Goal: Complete Application Form: Complete application form

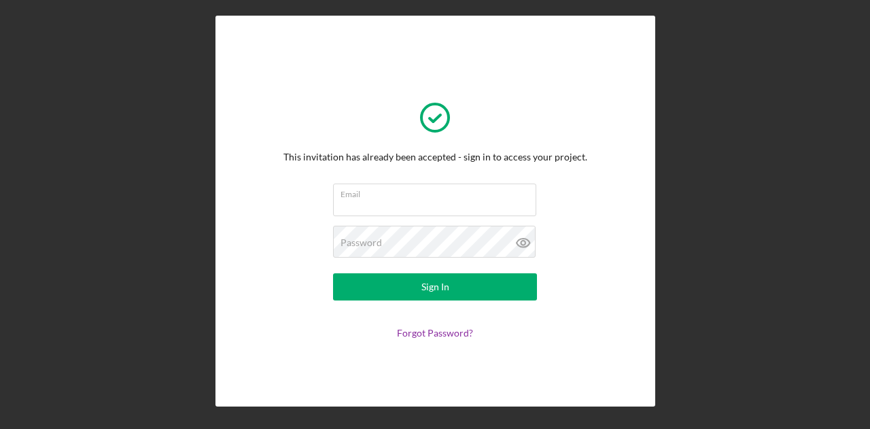
type input "[EMAIL_ADDRESS][DOMAIN_NAME]"
click at [217, 281] on div "This invitation has already been accepted - sign in to access your project. Ema…" at bounding box center [435, 211] width 857 height 422
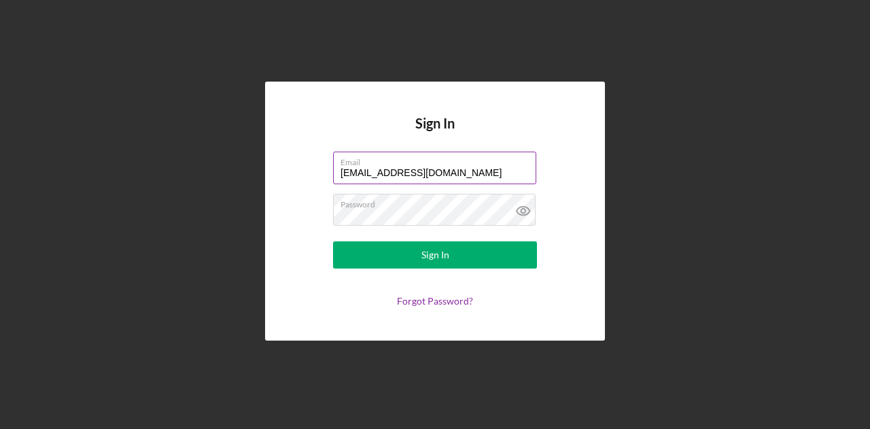
click at [464, 176] on input "[EMAIL_ADDRESS][DOMAIN_NAME]" at bounding box center [434, 168] width 203 height 33
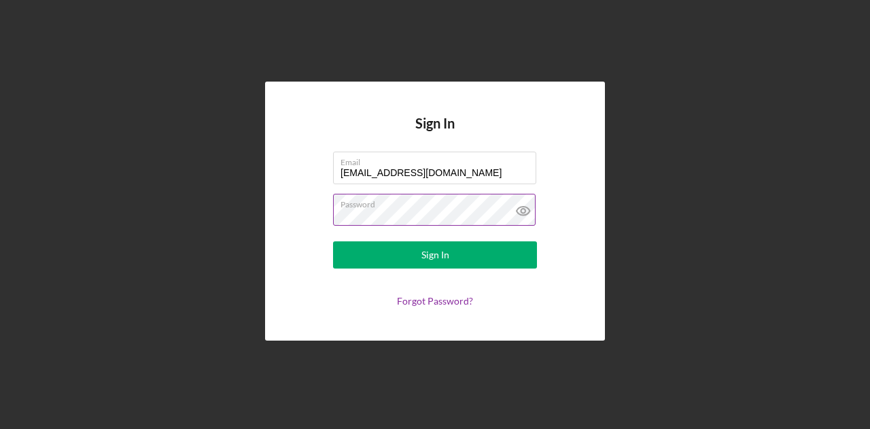
click at [530, 207] on icon at bounding box center [523, 211] width 34 height 34
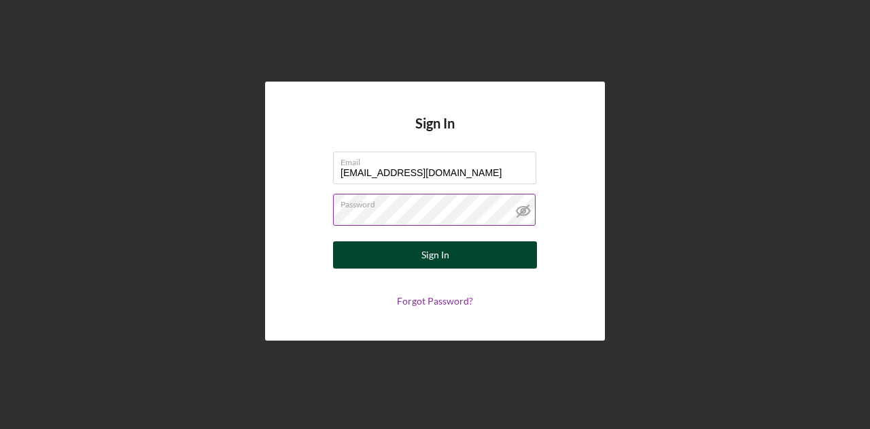
click at [475, 266] on button "Sign In" at bounding box center [435, 254] width 204 height 27
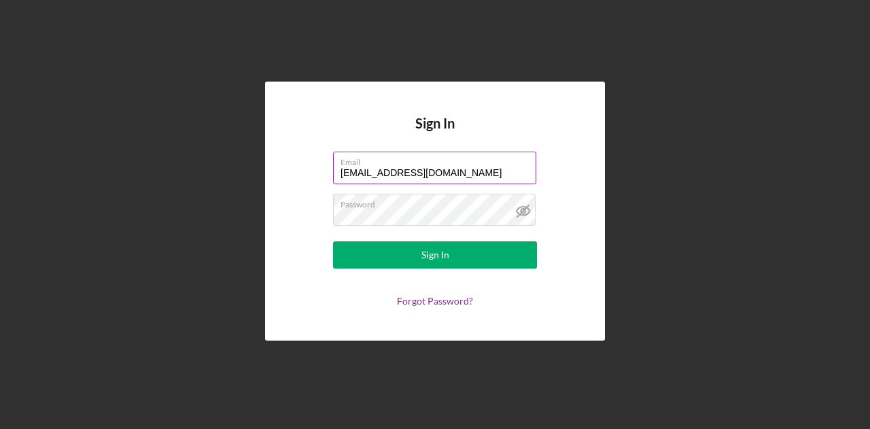
click at [500, 167] on label "Email" at bounding box center [439, 159] width 196 height 15
click at [500, 167] on input "fardowza_osman@hotmail.com" at bounding box center [434, 168] width 203 height 33
click at [500, 167] on label "Email" at bounding box center [439, 159] width 196 height 15
click at [500, 167] on input "fardowza_osman@hotmail.com" at bounding box center [434, 168] width 203 height 33
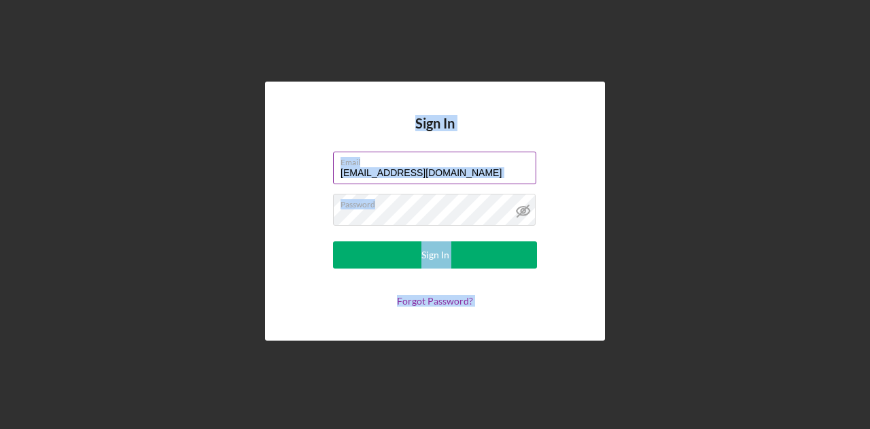
click at [500, 167] on label "Email" at bounding box center [439, 159] width 196 height 15
click at [500, 167] on input "fardowza_osman@hotmail.com" at bounding box center [434, 168] width 203 height 33
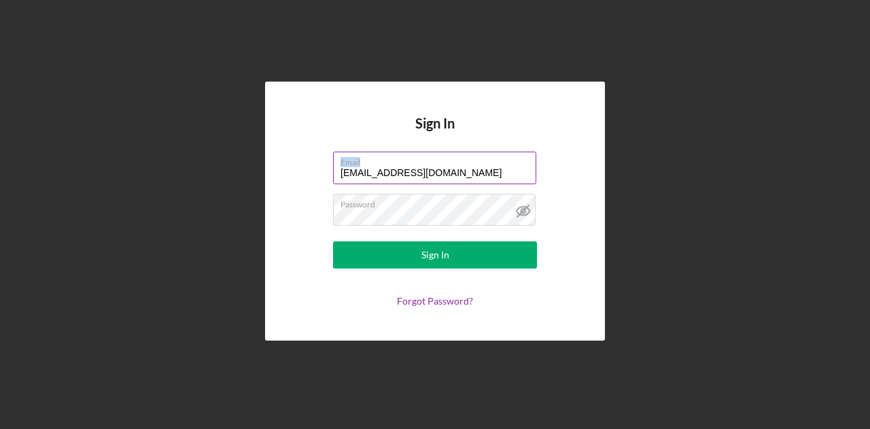
click at [500, 167] on label "Email" at bounding box center [439, 159] width 196 height 15
click at [500, 167] on input "fardowza_osman@hotmail.com" at bounding box center [434, 168] width 203 height 33
click at [500, 167] on label "Email" at bounding box center [439, 159] width 196 height 15
click at [500, 167] on input "fardowza_osman@hotmail.com" at bounding box center [434, 168] width 203 height 33
click at [492, 180] on input "fardowza_osman@hotmail.com" at bounding box center [434, 168] width 203 height 33
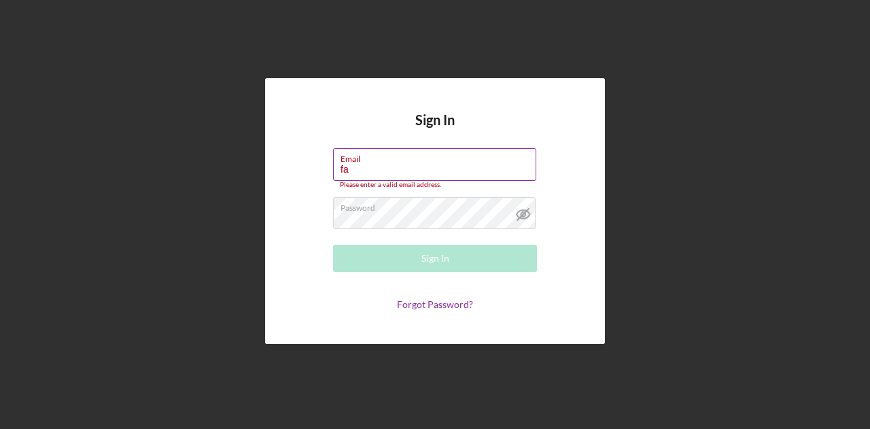
type input "f"
paste input "fardowza.osman@carepointlabs.com"
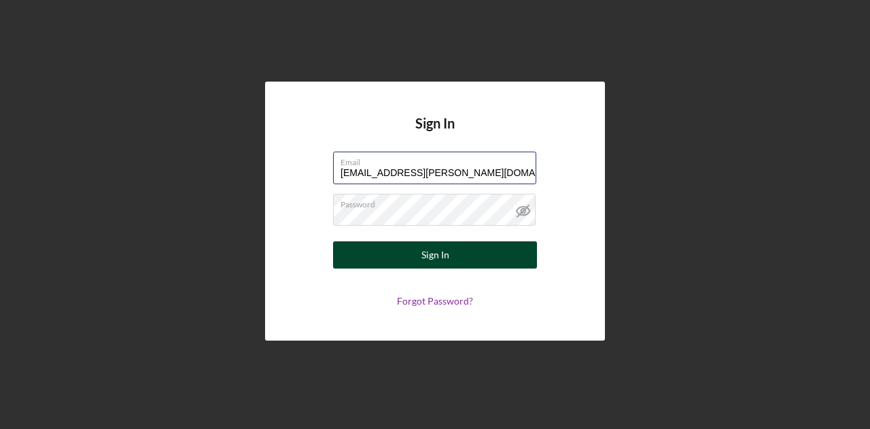
type input "fardowza.osman@carepointlabs.com"
click at [467, 252] on button "Sign In" at bounding box center [435, 254] width 204 height 27
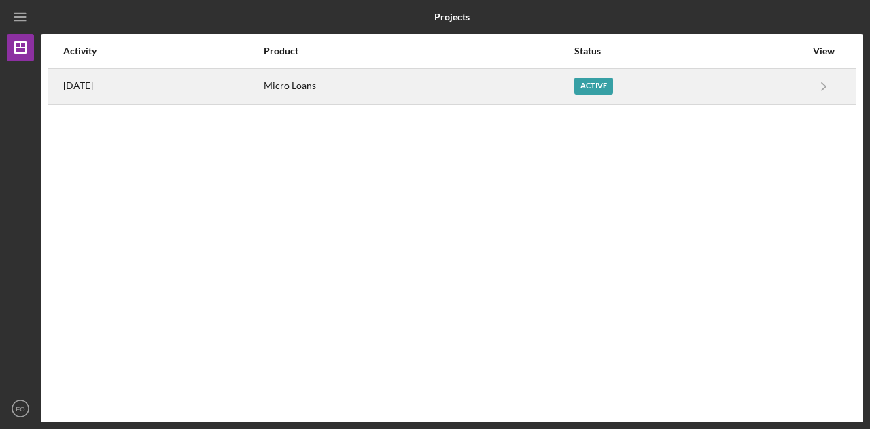
click at [600, 89] on div "Active" at bounding box center [593, 85] width 39 height 17
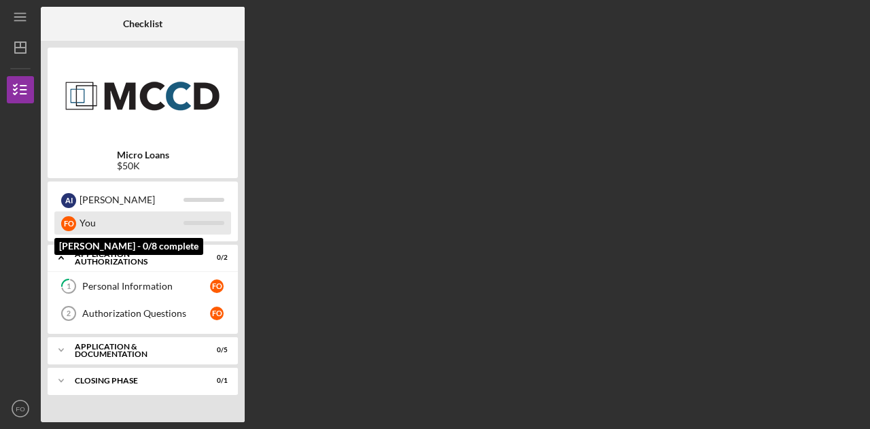
click at [73, 231] on div "F O" at bounding box center [68, 222] width 15 height 23
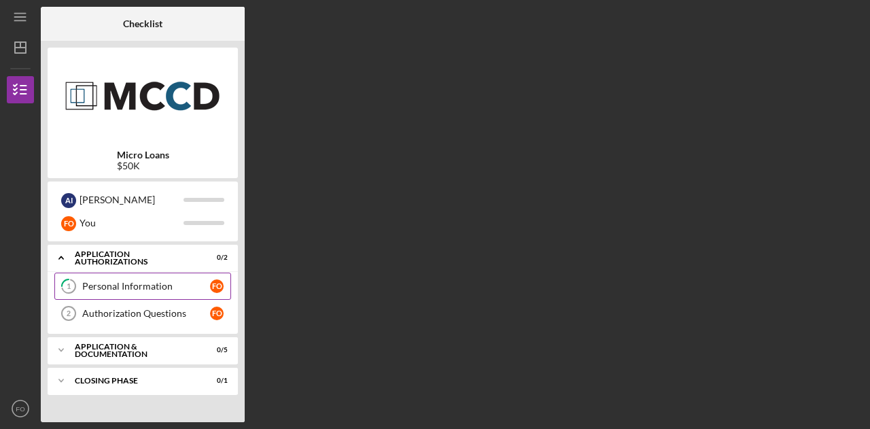
click at [137, 277] on link "1 Personal Information F O" at bounding box center [142, 286] width 177 height 27
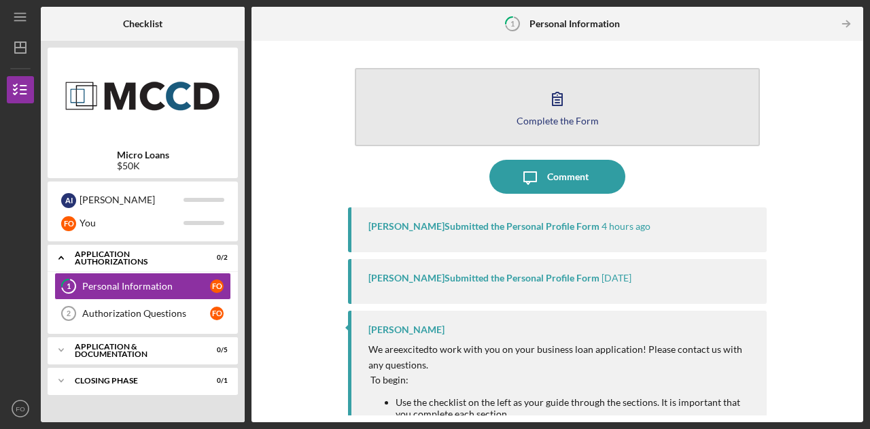
click at [547, 124] on div "Complete the Form" at bounding box center [558, 121] width 82 height 10
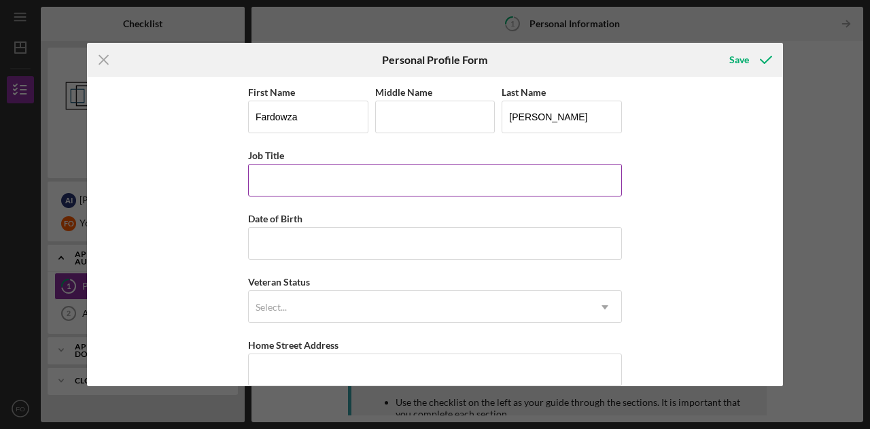
click at [381, 186] on input "Job Title" at bounding box center [435, 180] width 374 height 33
type input "E"
type input "CEO"
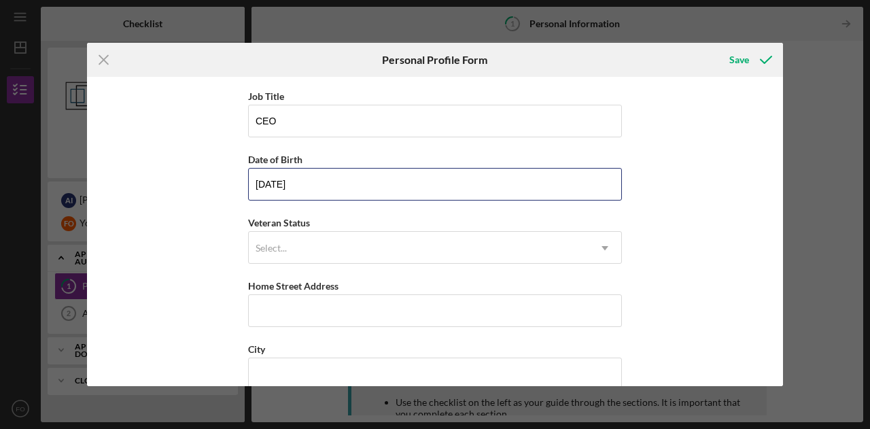
scroll to position [60, 0]
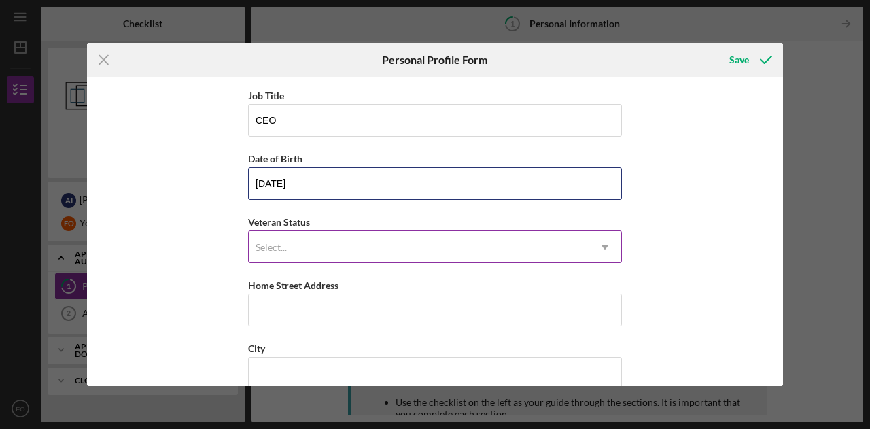
type input "10/27/1983"
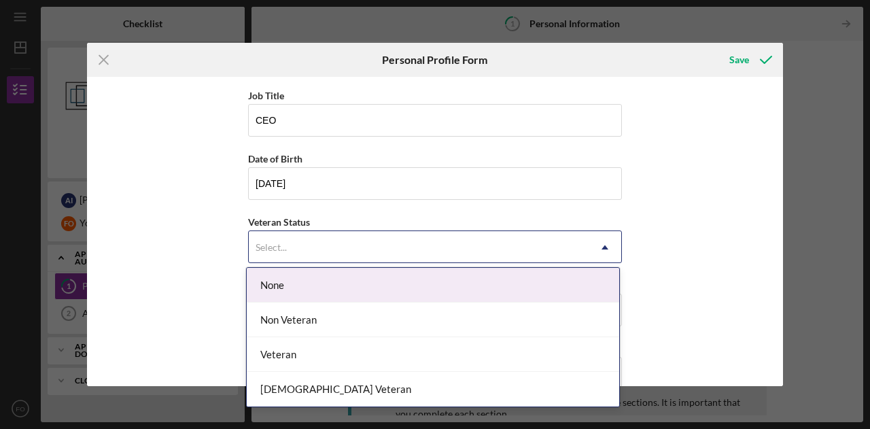
click at [394, 247] on div "Select..." at bounding box center [419, 247] width 340 height 31
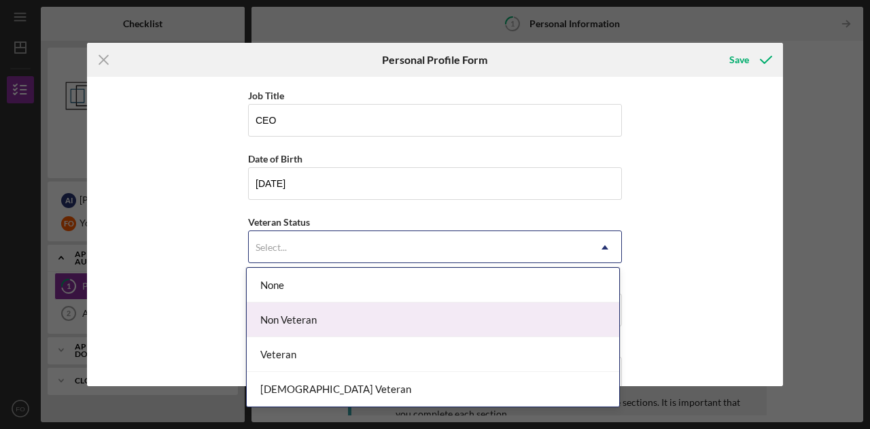
click at [379, 329] on div "Non Veteran" at bounding box center [433, 320] width 373 height 35
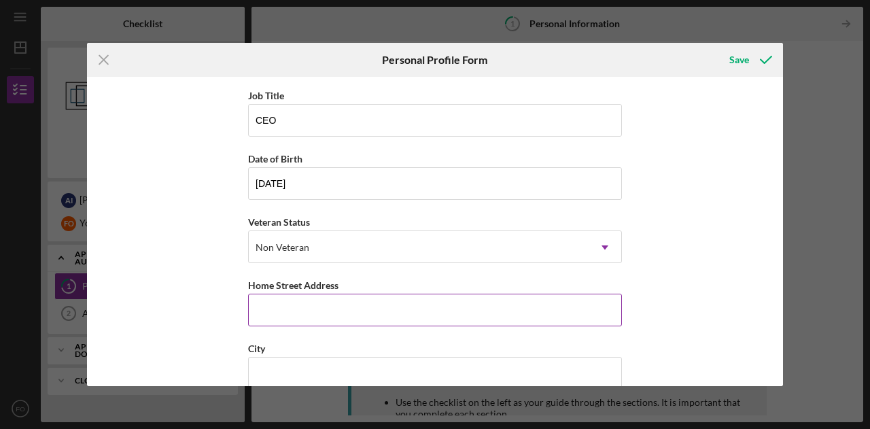
click at [363, 311] on input "Home Street Address" at bounding box center [435, 310] width 374 height 33
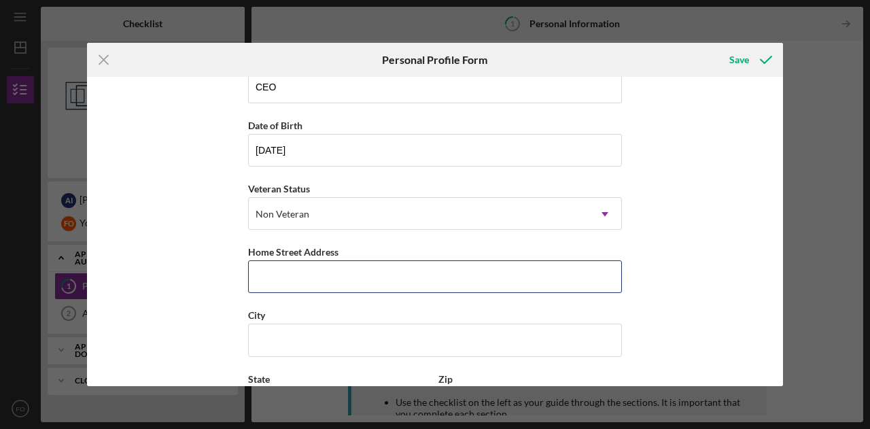
type input "2397 Molnau CT"
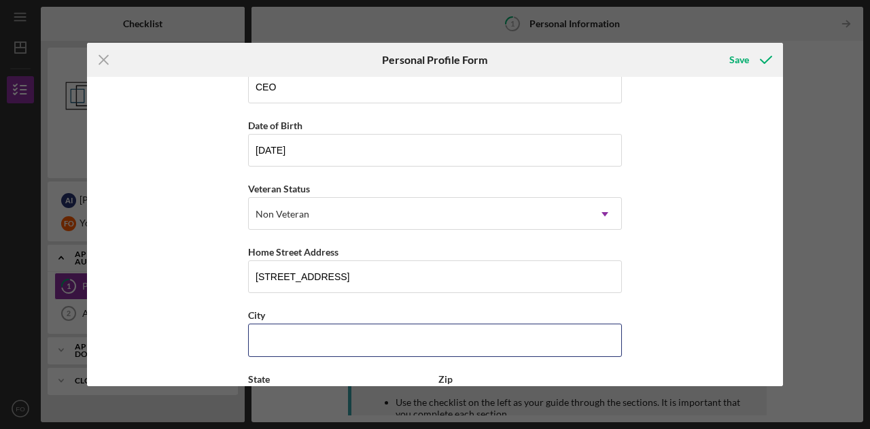
type input "Chaska"
type input "MN"
type input "55318"
type input "United States"
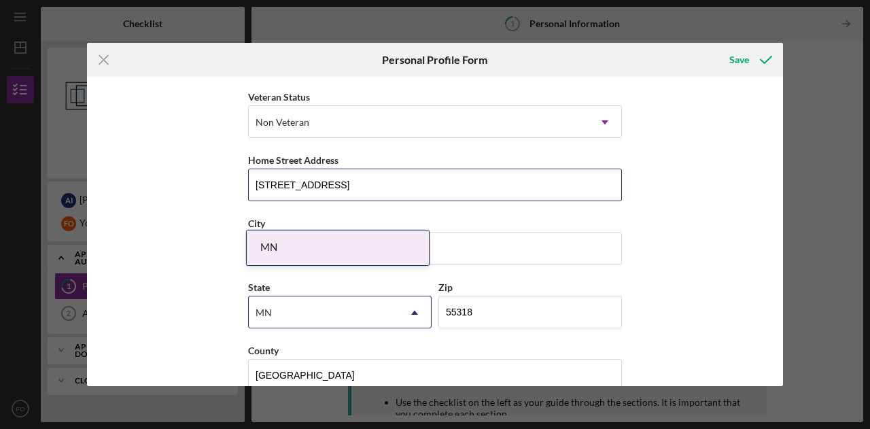
scroll to position [207, 0]
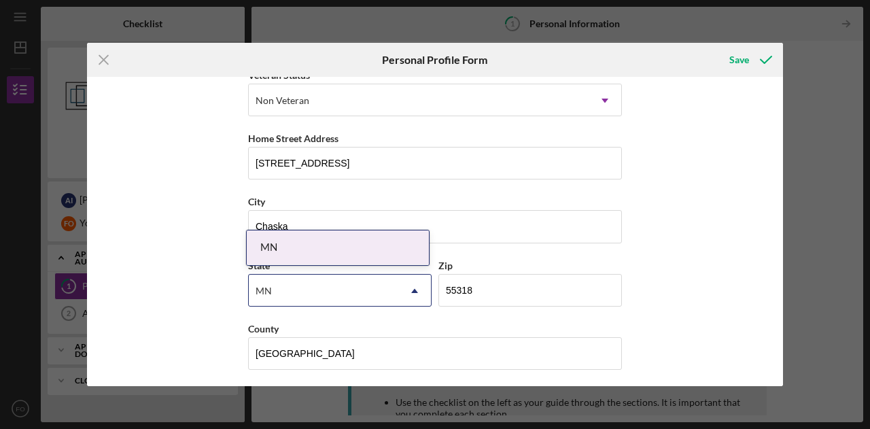
click at [744, 347] on div "First Name Fardowza Middle Name Last Name Osman Job Title CEO Date of Birth 10/…" at bounding box center [435, 231] width 696 height 309
click at [737, 68] on div "Save" at bounding box center [739, 59] width 20 height 27
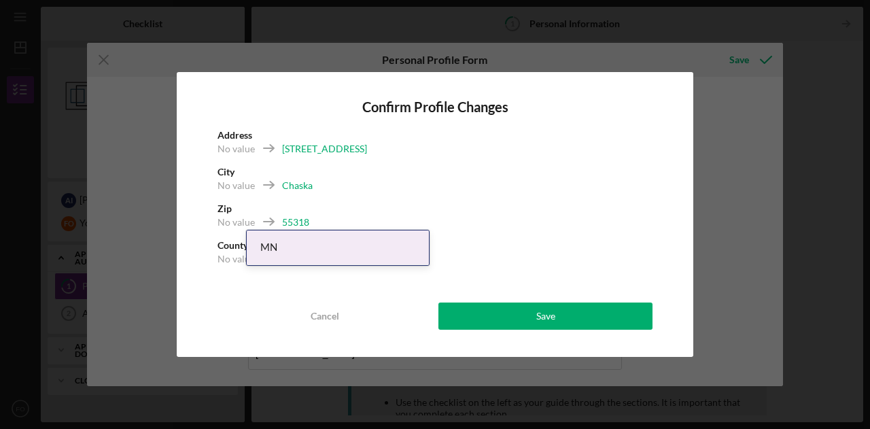
click at [578, 230] on div "No value 55318" at bounding box center [435, 226] width 435 height 23
click at [307, 251] on div "MN" at bounding box center [338, 247] width 182 height 35
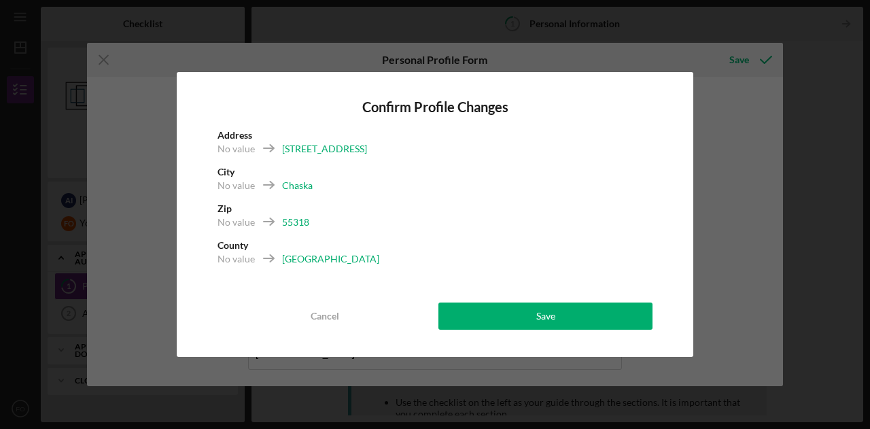
click at [299, 260] on div "United States" at bounding box center [330, 259] width 97 height 14
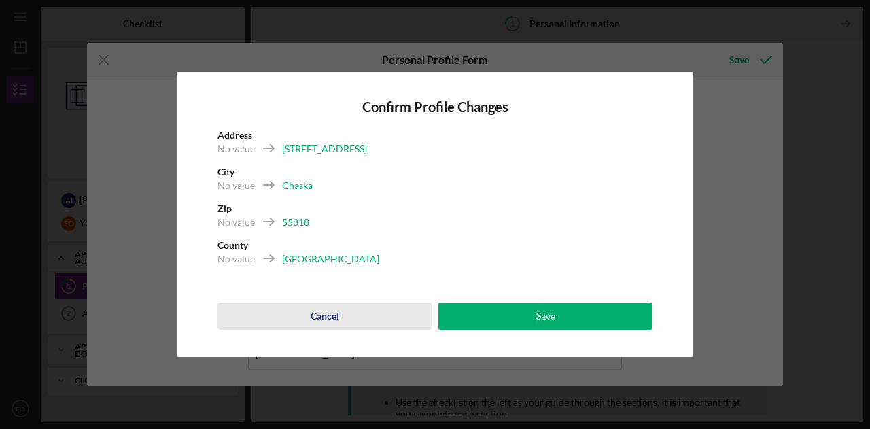
click at [329, 325] on div "Cancel" at bounding box center [325, 316] width 29 height 27
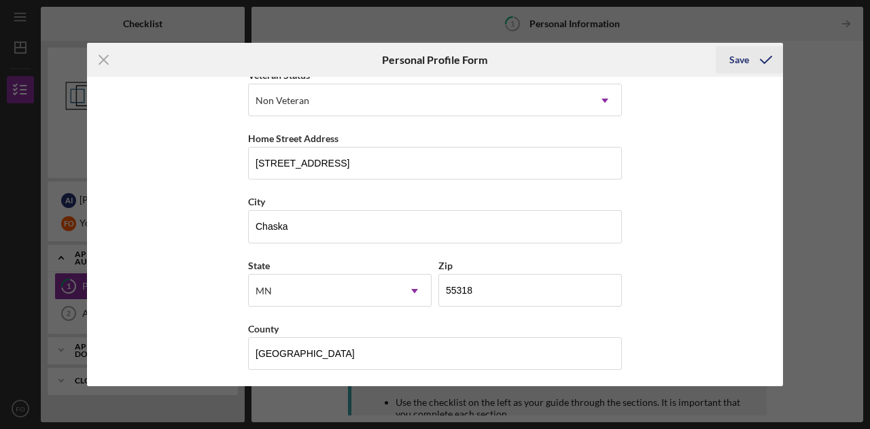
click at [741, 68] on div "Save" at bounding box center [739, 59] width 20 height 27
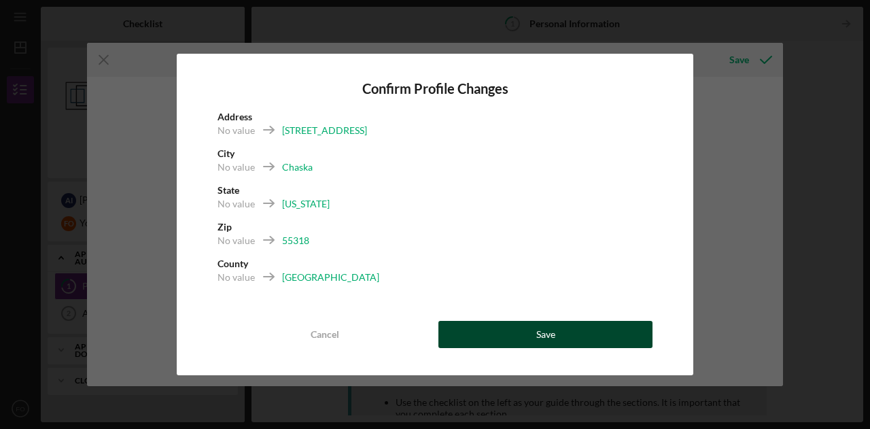
click at [538, 339] on div "Save" at bounding box center [545, 334] width 19 height 27
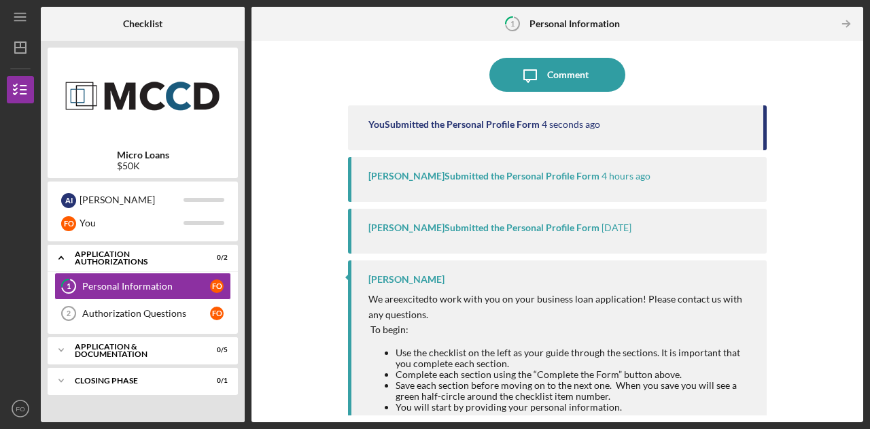
scroll to position [105, 0]
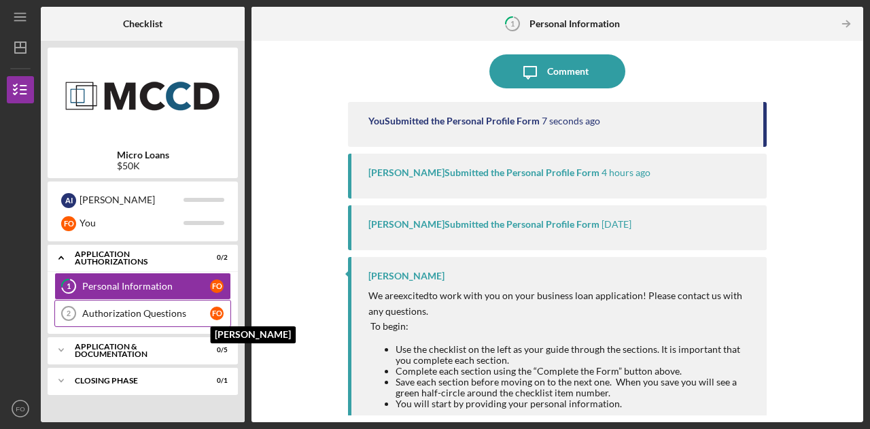
click at [213, 315] on div "F O" at bounding box center [217, 314] width 14 height 14
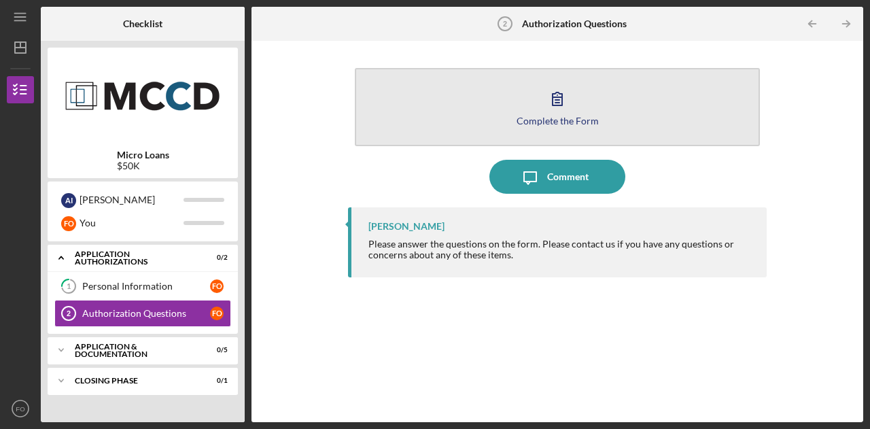
click at [568, 120] on div "Complete the Form" at bounding box center [558, 121] width 82 height 10
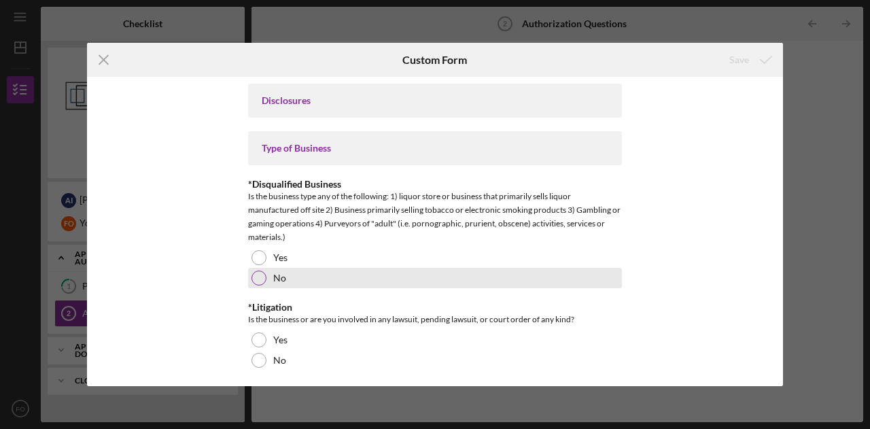
click at [258, 278] on div at bounding box center [259, 278] width 15 height 15
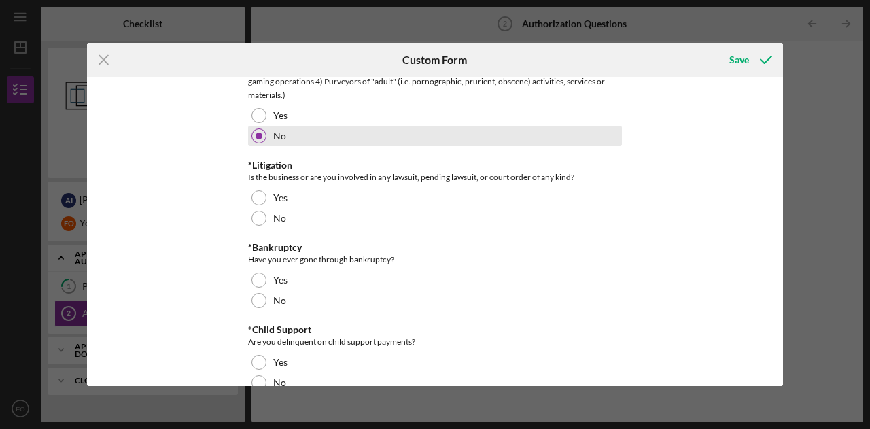
scroll to position [143, 0]
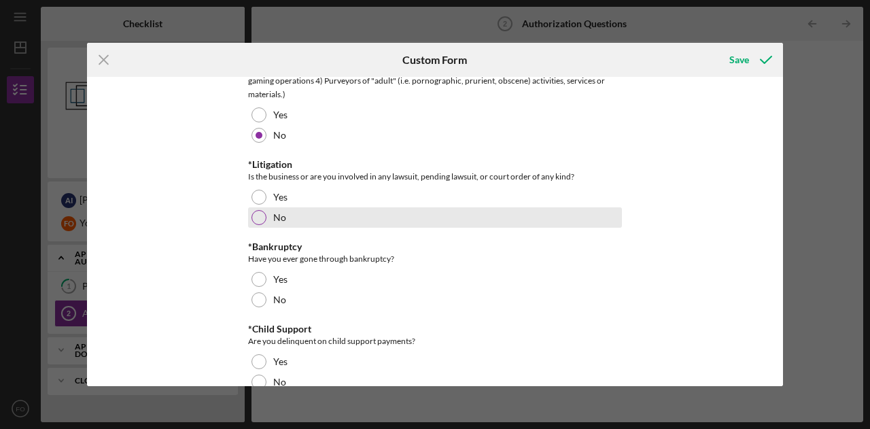
click at [258, 217] on div at bounding box center [259, 217] width 15 height 15
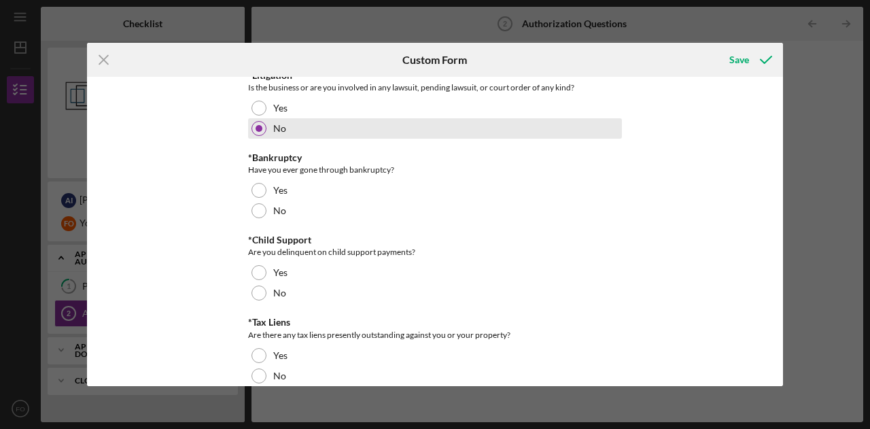
scroll to position [232, 0]
click at [258, 217] on div at bounding box center [259, 210] width 15 height 15
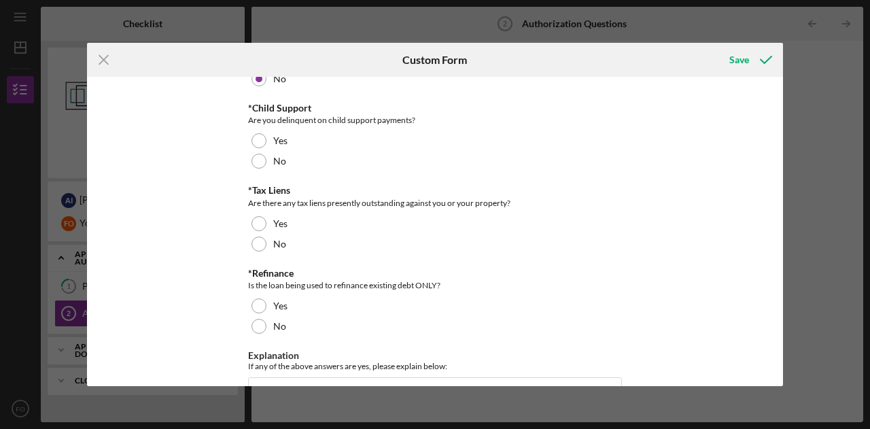
scroll to position [365, 0]
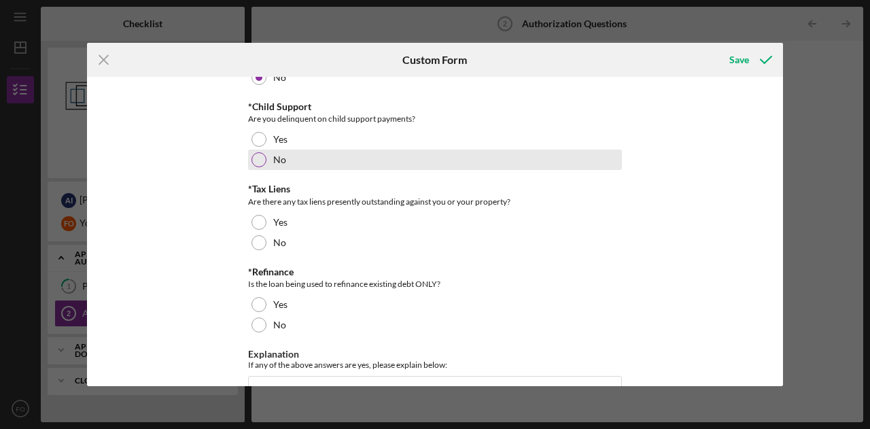
click at [253, 160] on div at bounding box center [259, 159] width 15 height 15
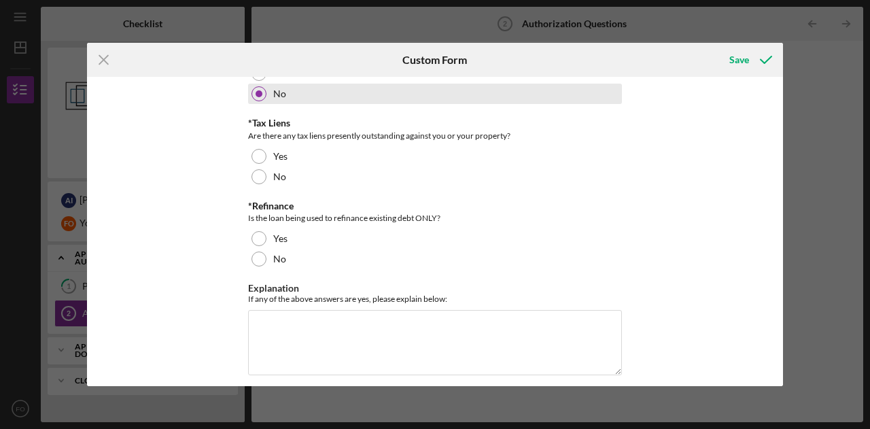
scroll to position [432, 0]
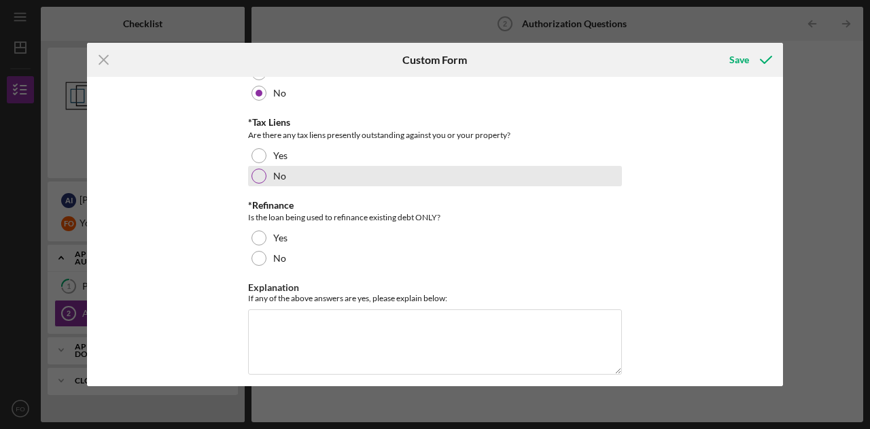
click at [257, 177] on div at bounding box center [259, 176] width 15 height 15
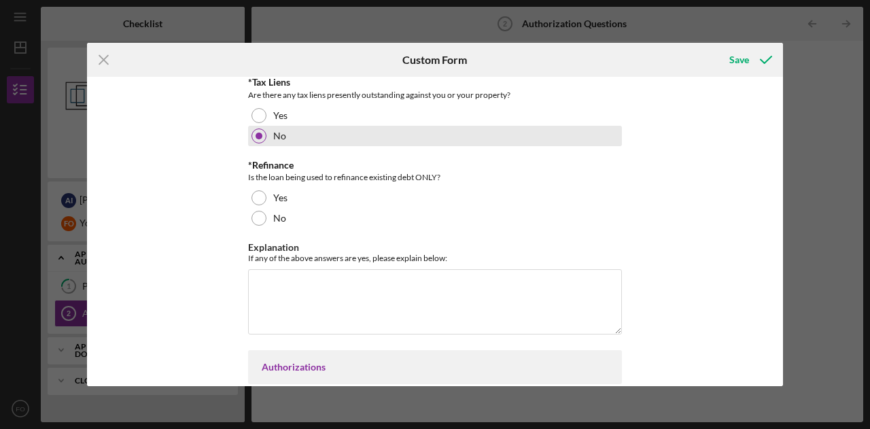
scroll to position [472, 0]
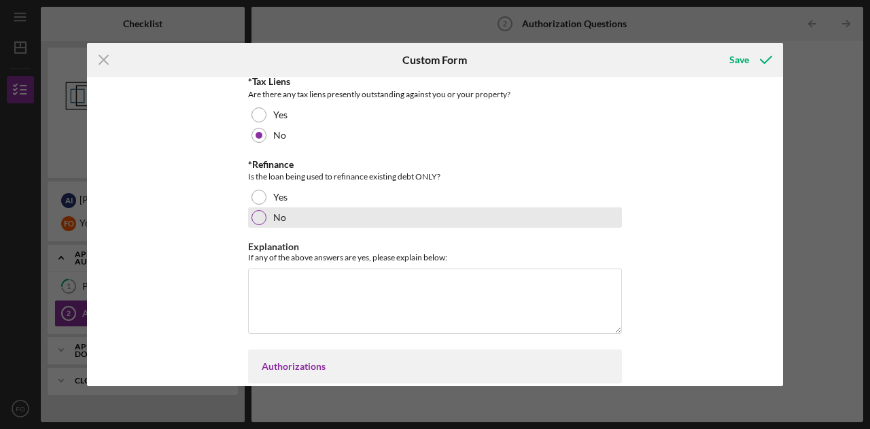
click at [262, 213] on div at bounding box center [259, 217] width 15 height 15
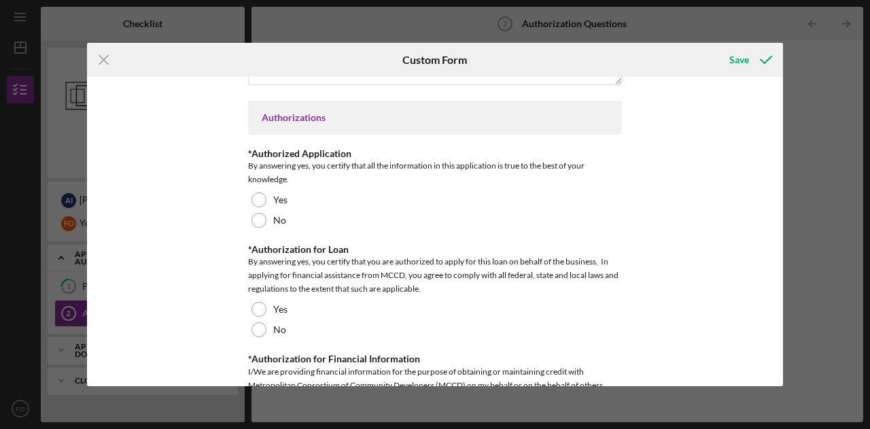
scroll to position [722, 0]
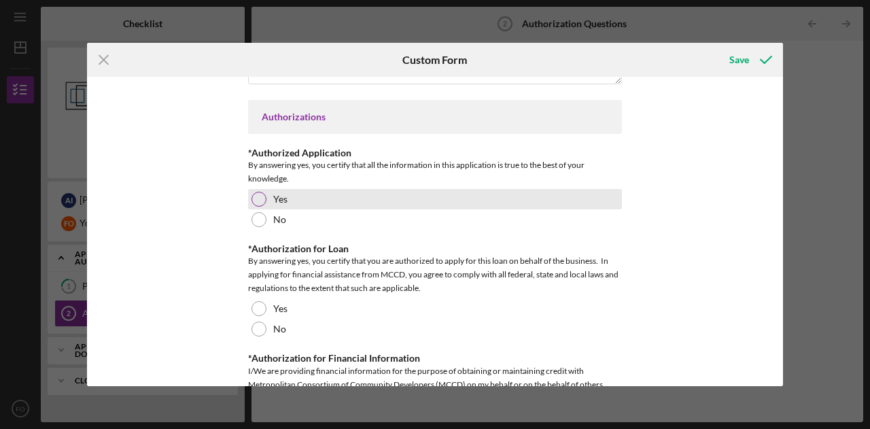
click at [253, 197] on div at bounding box center [259, 199] width 15 height 15
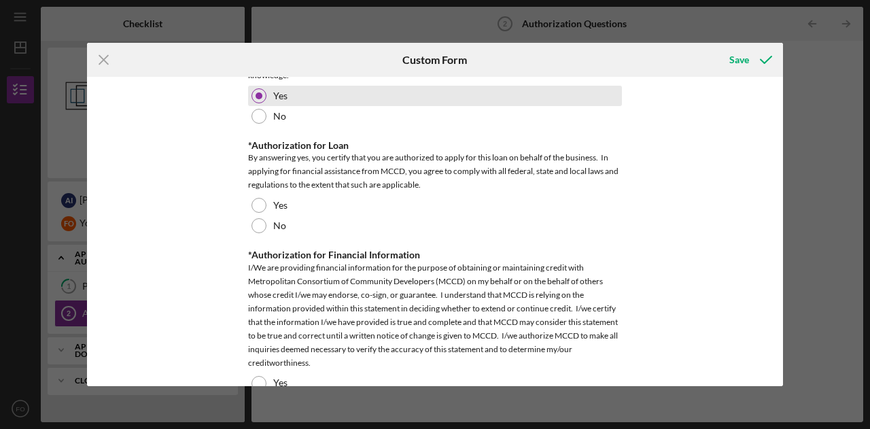
scroll to position [828, 0]
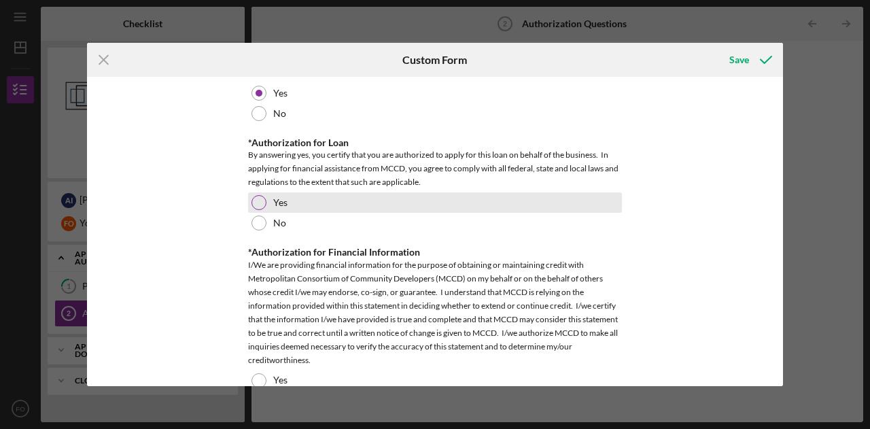
click at [258, 196] on div at bounding box center [259, 202] width 15 height 15
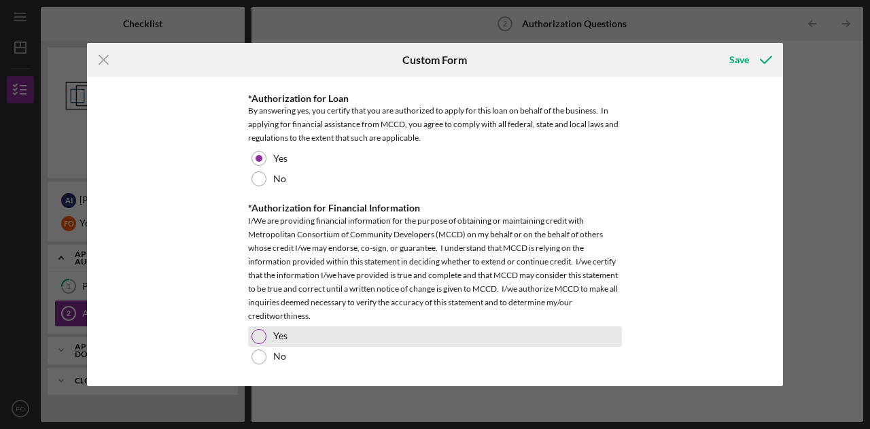
click at [262, 340] on div at bounding box center [259, 336] width 15 height 15
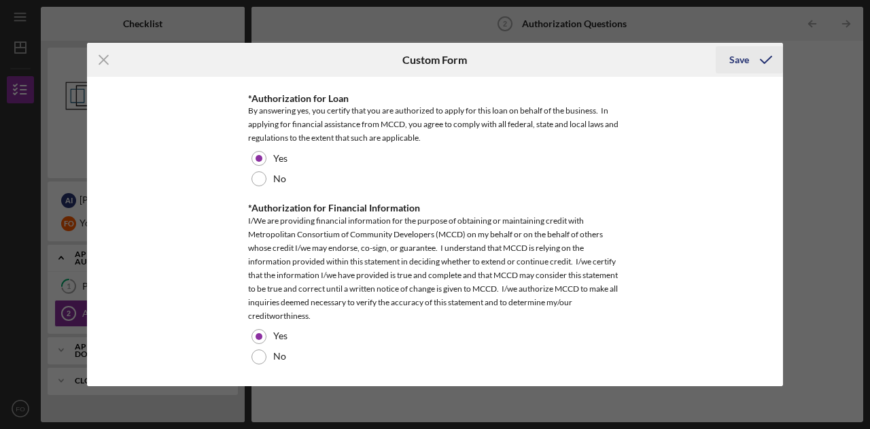
click at [732, 61] on div "Save" at bounding box center [739, 59] width 20 height 27
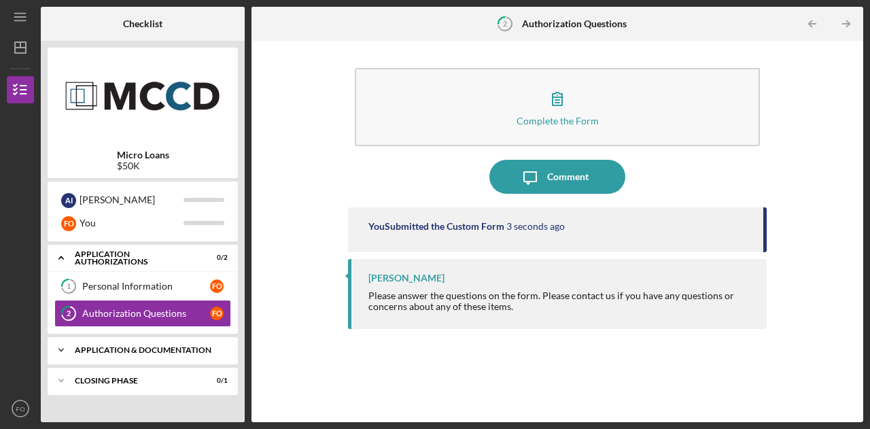
click at [171, 353] on div "Icon/Expander Application & Documentation 0 / 5" at bounding box center [143, 349] width 190 height 27
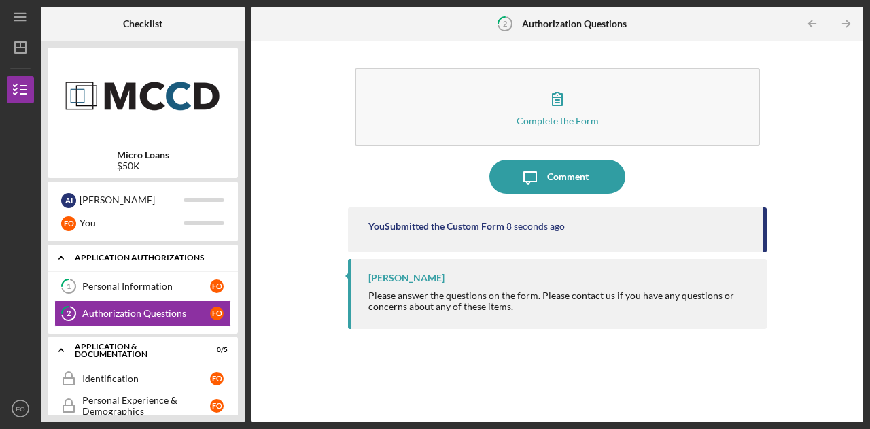
click at [178, 263] on div "Icon/Expander Application Authorizations 0 / 2" at bounding box center [143, 258] width 190 height 28
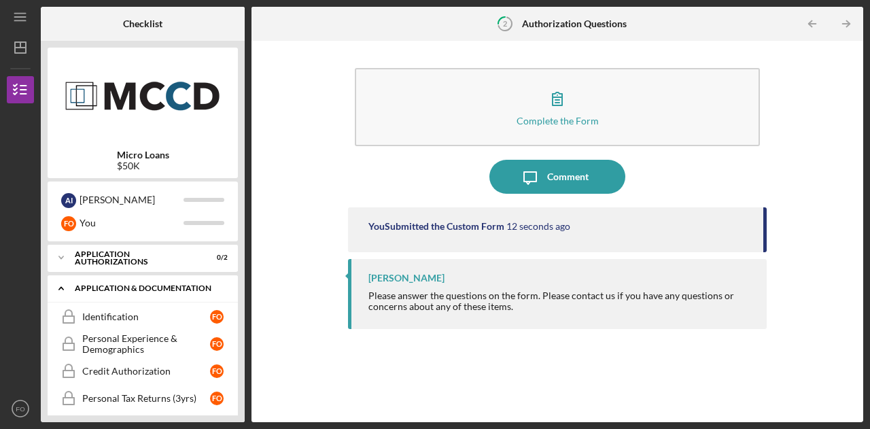
click at [193, 292] on div "Application & Documentation" at bounding box center [148, 288] width 146 height 8
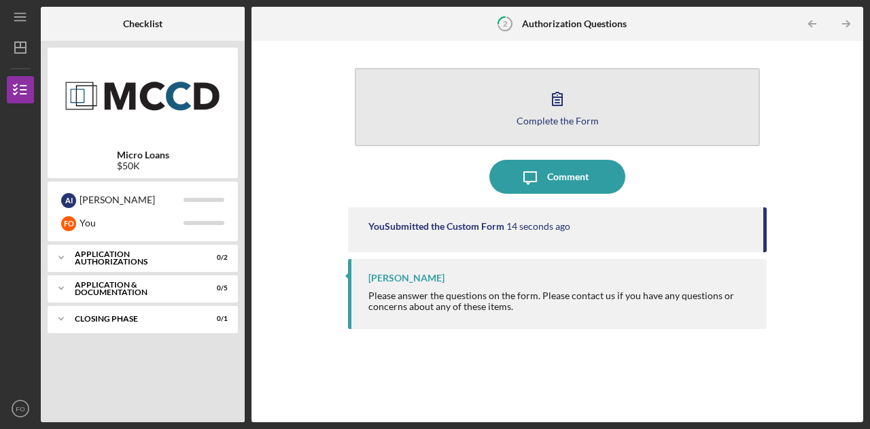
click at [540, 116] on div "Complete the Form" at bounding box center [558, 121] width 82 height 10
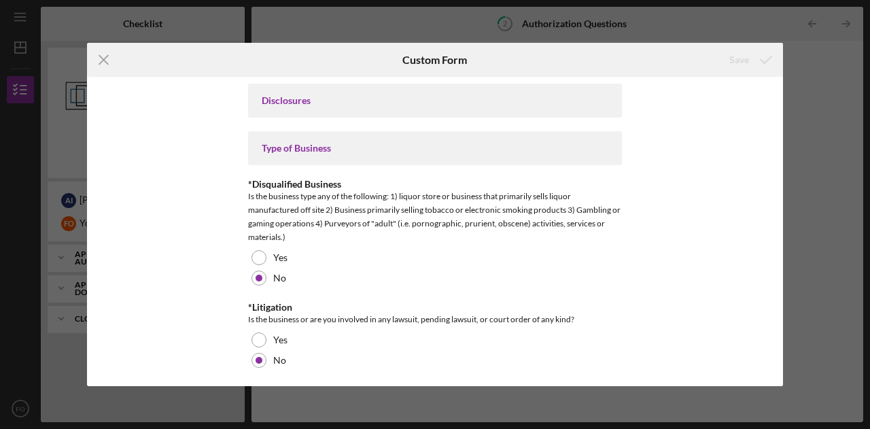
click at [855, 166] on div "Icon/Menu Close Custom Form Save Disclosures Type of Business *Disqualified Bus…" at bounding box center [435, 214] width 870 height 429
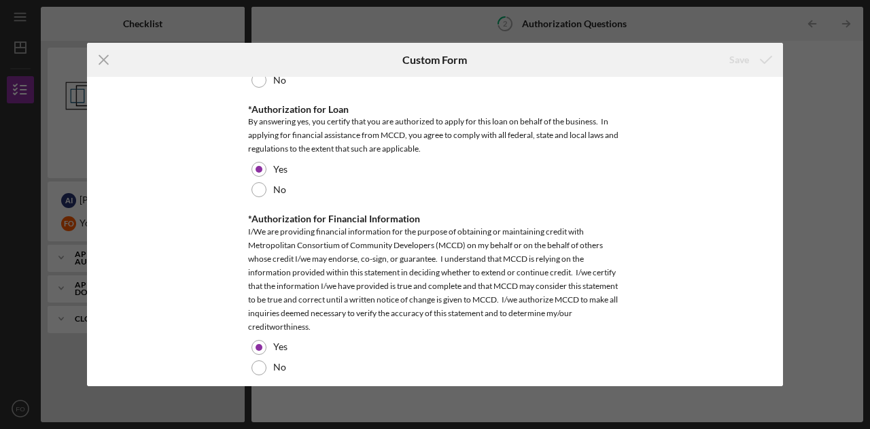
scroll to position [872, 0]
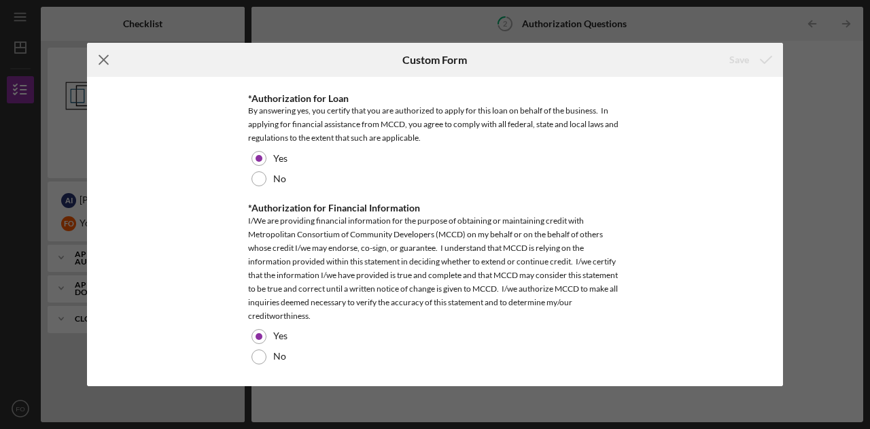
click at [101, 58] on line at bounding box center [103, 60] width 9 height 9
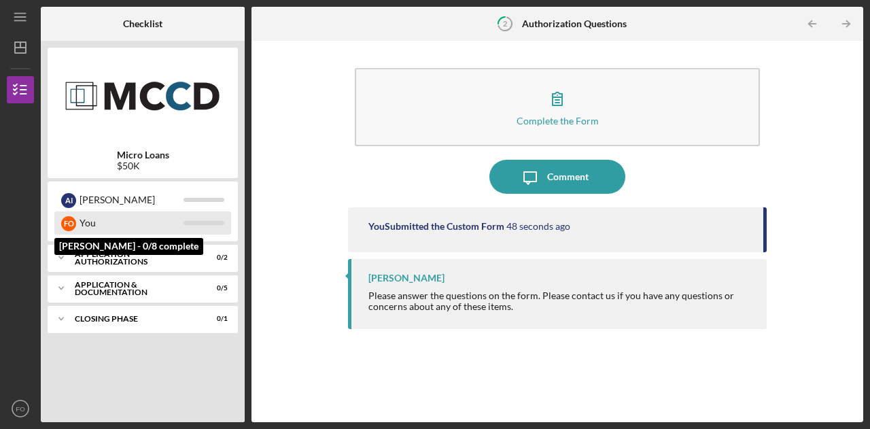
click at [161, 231] on div "You" at bounding box center [132, 222] width 104 height 23
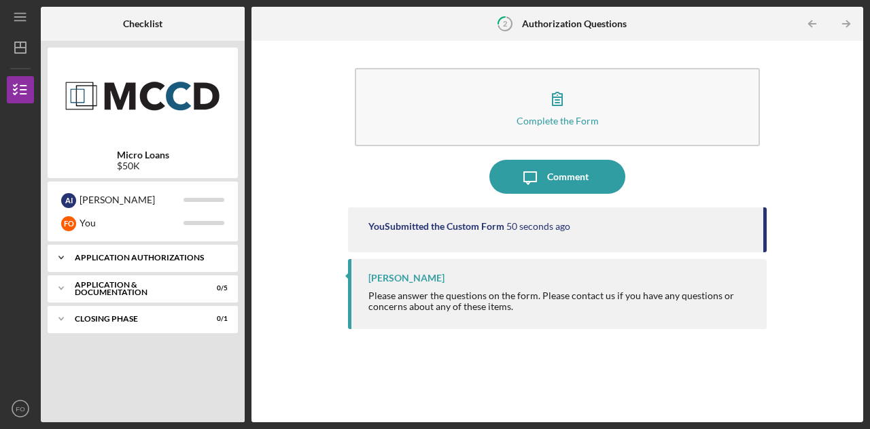
click at [197, 262] on div "Icon/Expander Application Authorizations 0 / 2" at bounding box center [143, 257] width 190 height 27
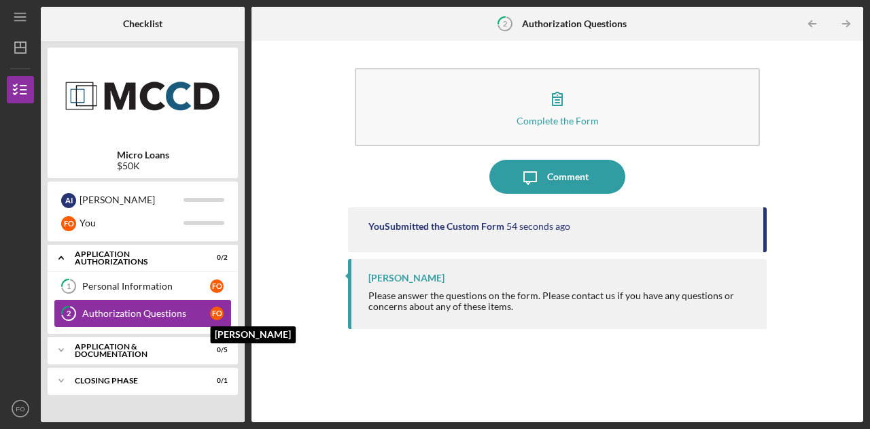
click at [219, 310] on div "F O" at bounding box center [217, 314] width 14 height 14
click at [116, 281] on div "Personal Information" at bounding box center [146, 286] width 128 height 11
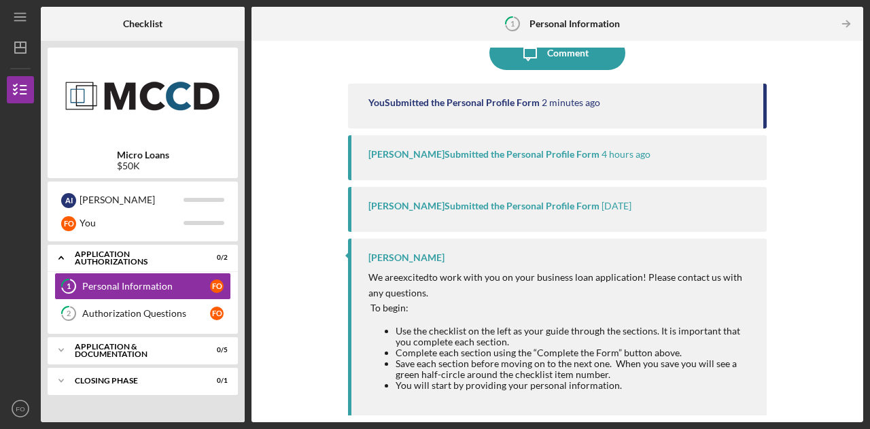
scroll to position [125, 0]
click at [154, 322] on link "2 Authorization Questions F O" at bounding box center [142, 313] width 177 height 27
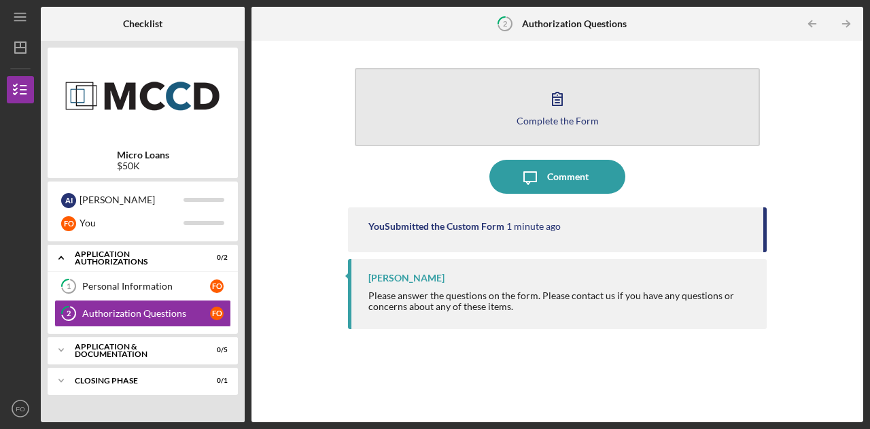
click at [563, 116] on div "Complete the Form" at bounding box center [558, 121] width 82 height 10
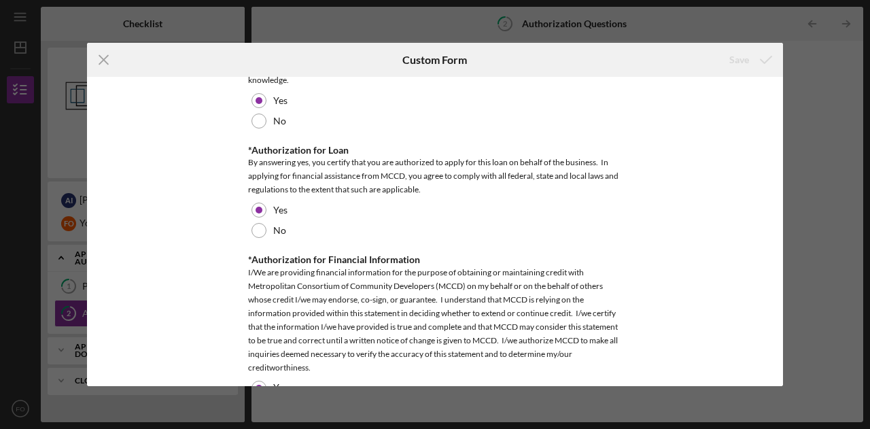
scroll to position [872, 0]
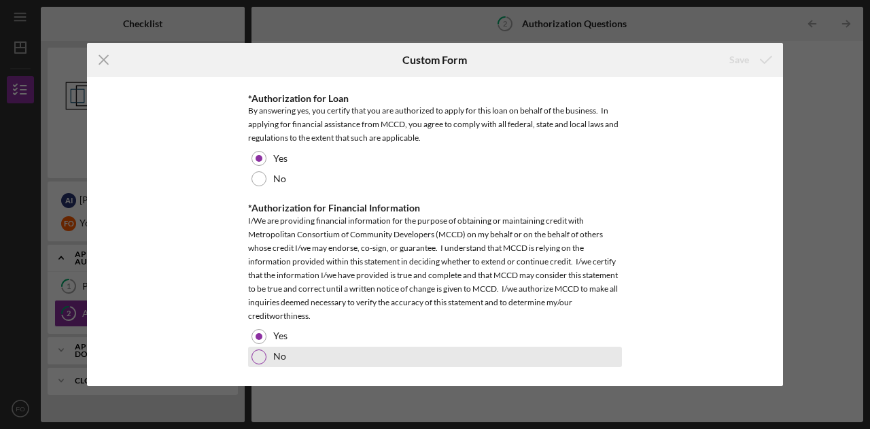
click at [257, 360] on div at bounding box center [259, 356] width 15 height 15
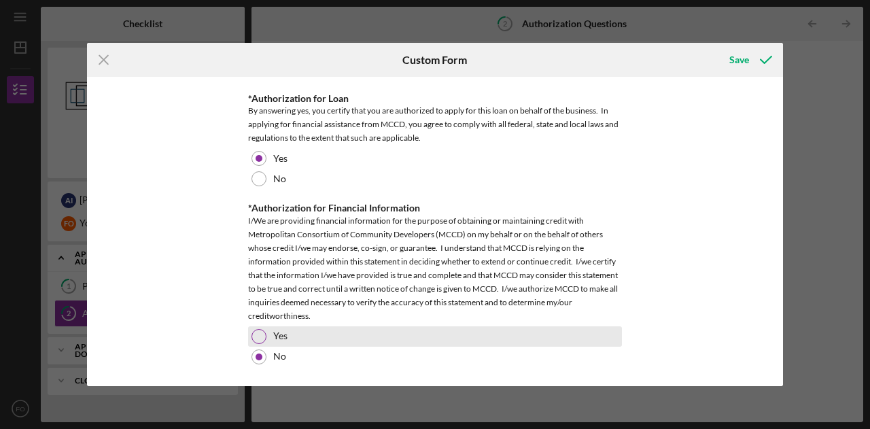
click at [258, 336] on div at bounding box center [259, 336] width 15 height 15
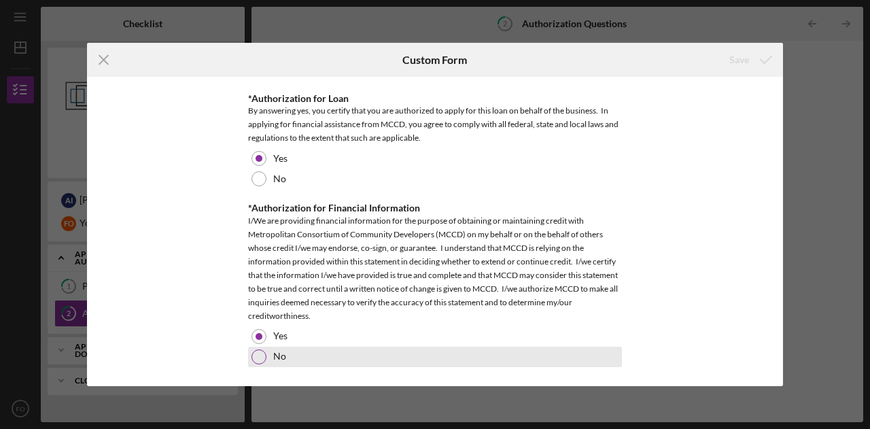
click at [262, 360] on div at bounding box center [259, 356] width 15 height 15
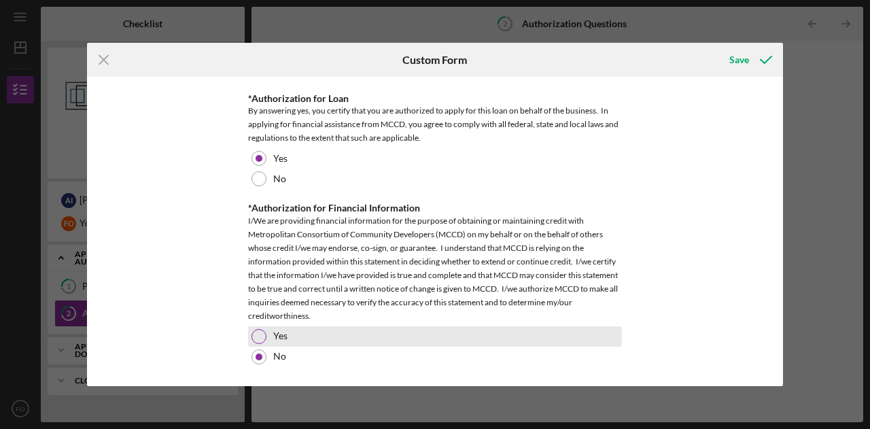
click at [258, 339] on div at bounding box center [259, 336] width 15 height 15
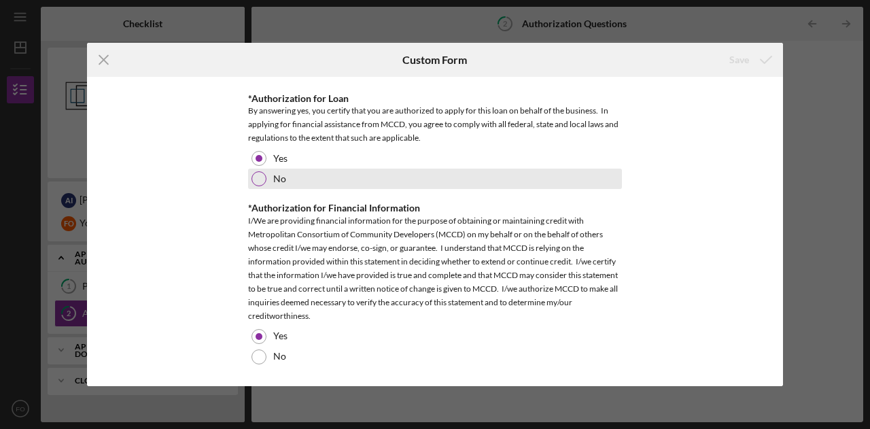
click at [256, 181] on div at bounding box center [259, 178] width 15 height 15
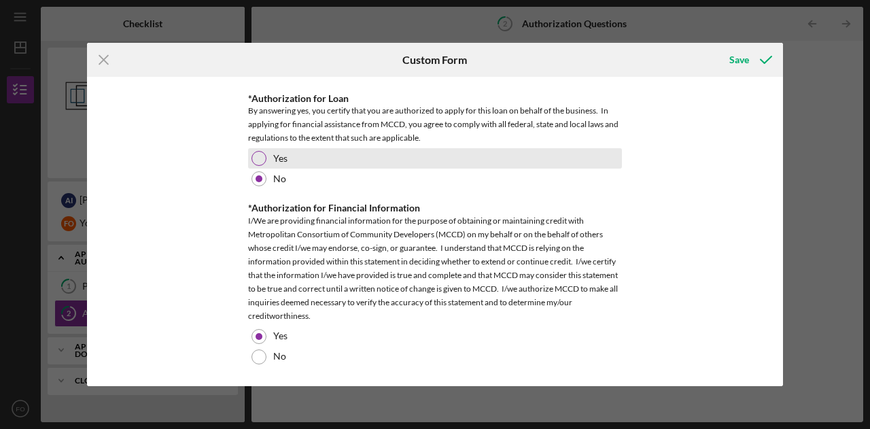
click at [256, 152] on div at bounding box center [259, 158] width 15 height 15
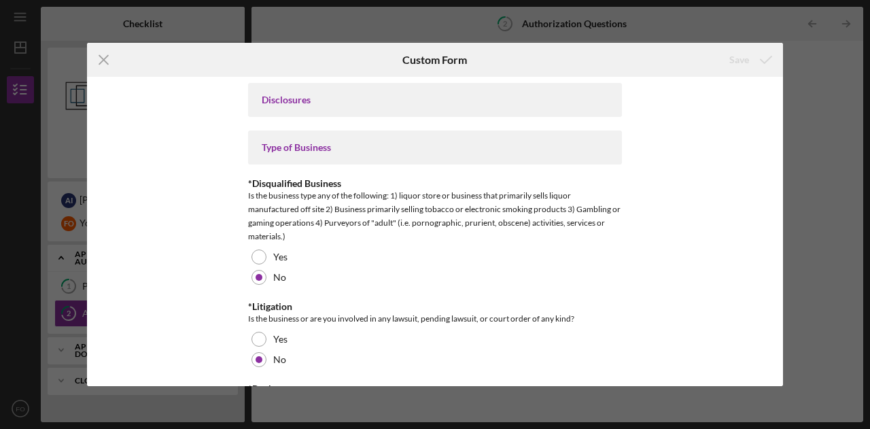
scroll to position [0, 0]
click at [279, 107] on div "Disclosures" at bounding box center [435, 101] width 374 height 34
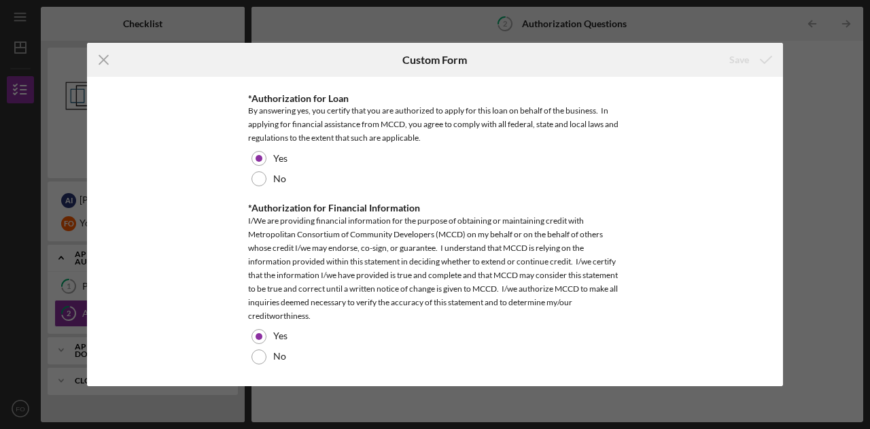
scroll to position [602, 0]
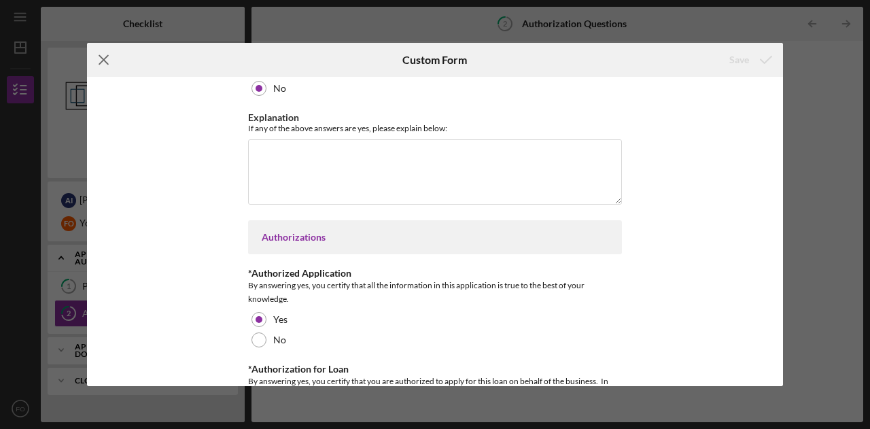
click at [106, 54] on icon "Icon/Menu Close" at bounding box center [104, 60] width 34 height 34
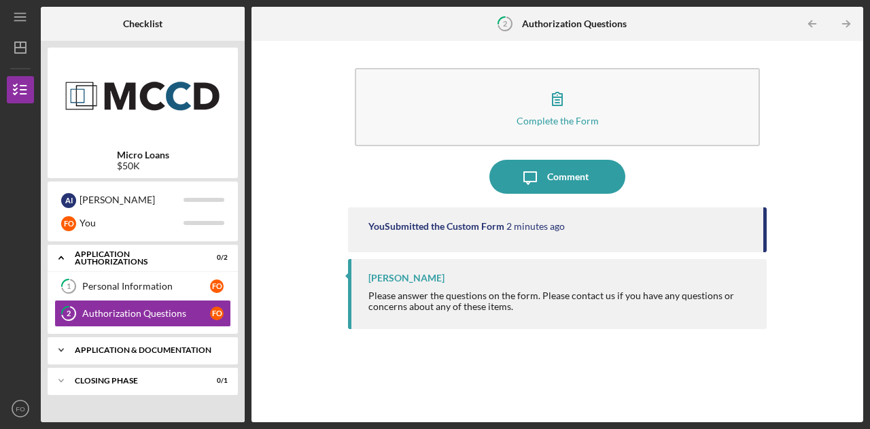
click at [145, 350] on div "Application & Documentation" at bounding box center [148, 350] width 146 height 8
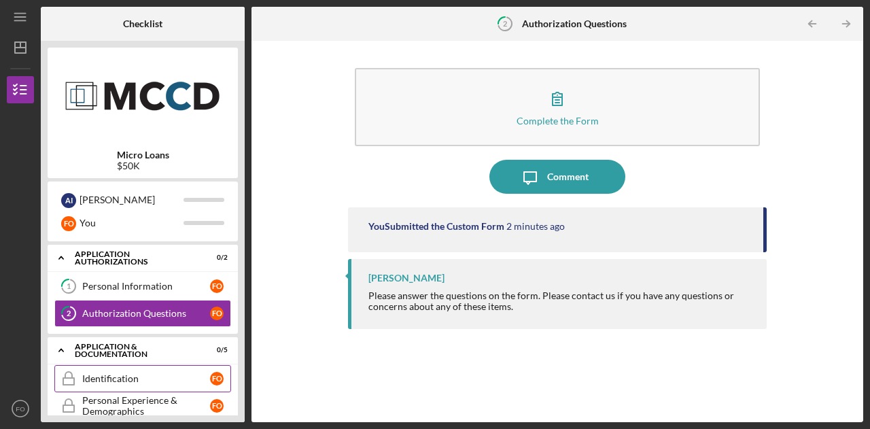
click at [162, 385] on link "Identification Identification F O" at bounding box center [142, 378] width 177 height 27
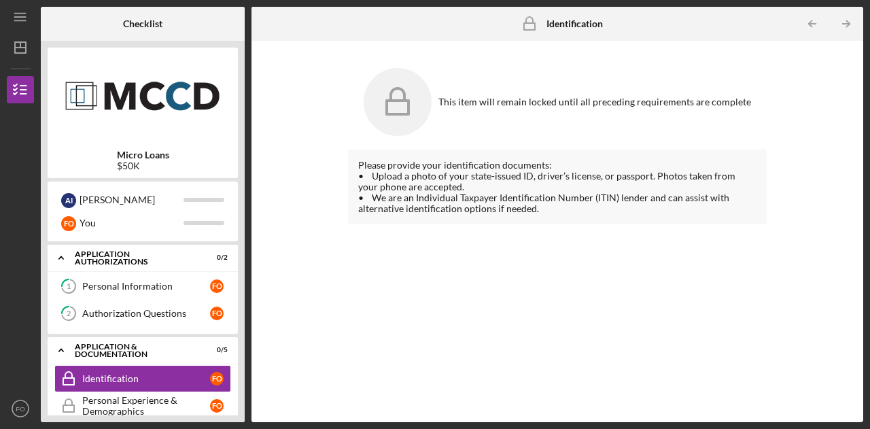
scroll to position [126, 0]
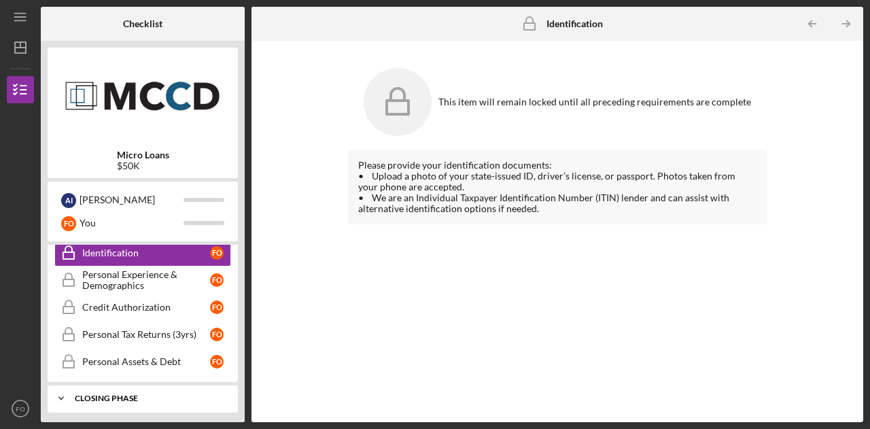
click at [155, 399] on div "Icon/Expander Closing Phase 0 / 1" at bounding box center [143, 398] width 190 height 27
click at [135, 399] on div "Icon/Expander Closing Phase 0 / 1" at bounding box center [143, 399] width 190 height 28
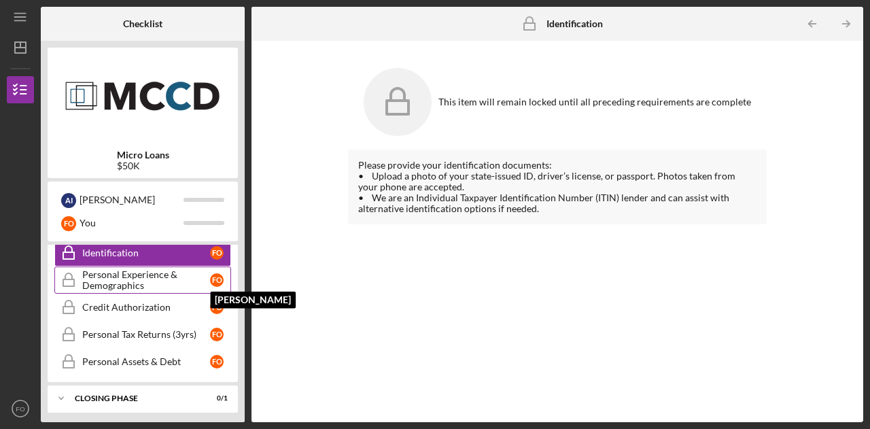
click at [220, 276] on div "F O" at bounding box center [217, 280] width 14 height 14
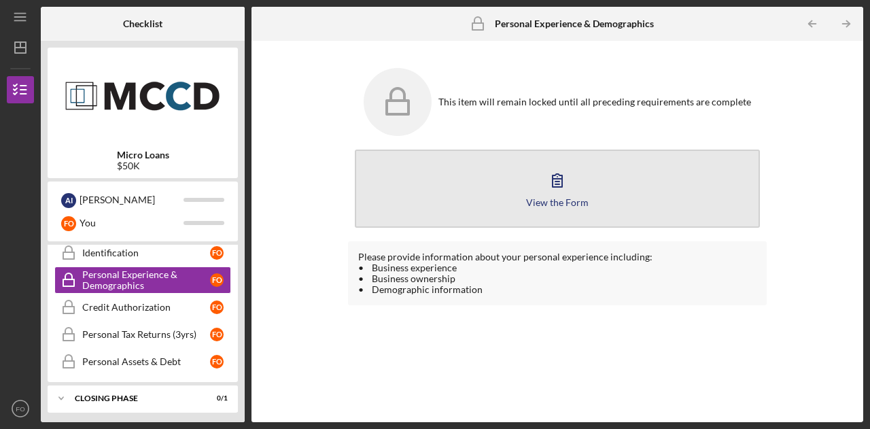
click at [572, 205] on div "View the Form" at bounding box center [557, 202] width 63 height 10
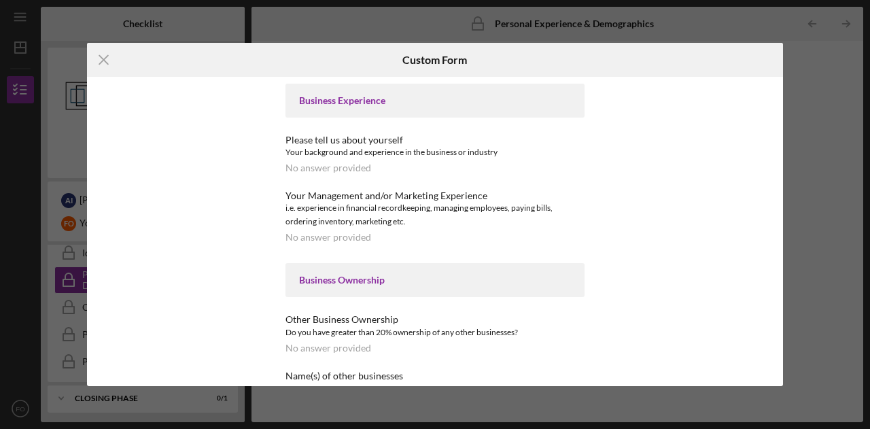
click at [356, 108] on div "Business Experience" at bounding box center [435, 101] width 299 height 34
click at [845, 141] on div "Icon/Menu Close Custom Form Business Experience Please tell us about yourself Y…" at bounding box center [435, 214] width 870 height 429
click at [107, 61] on icon "Icon/Menu Close" at bounding box center [104, 60] width 34 height 34
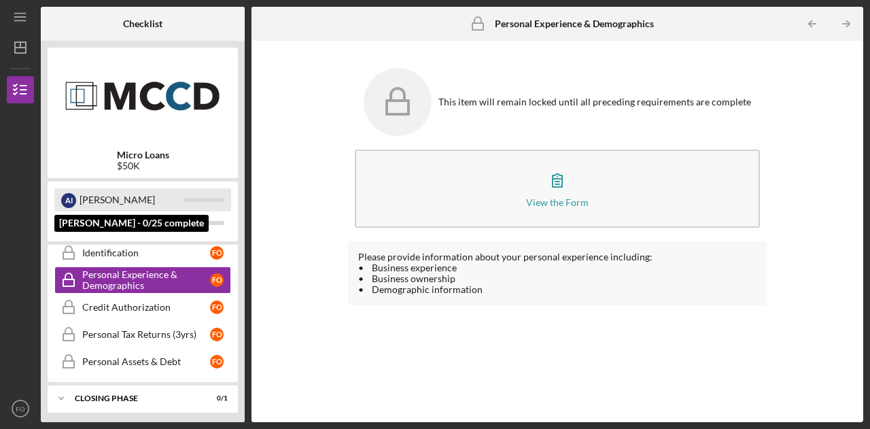
click at [101, 205] on div "Ahmed" at bounding box center [132, 199] width 104 height 23
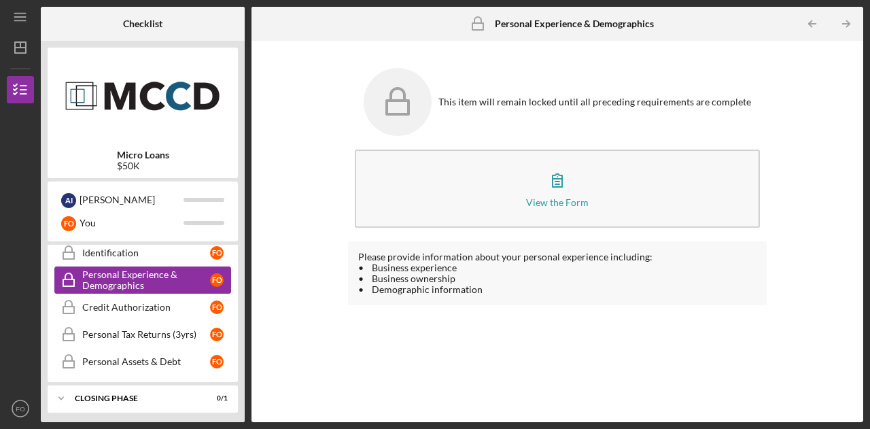
click at [200, 283] on div "Personal Experience & Demographics" at bounding box center [146, 280] width 128 height 22
